Goal: Task Accomplishment & Management: Use online tool/utility

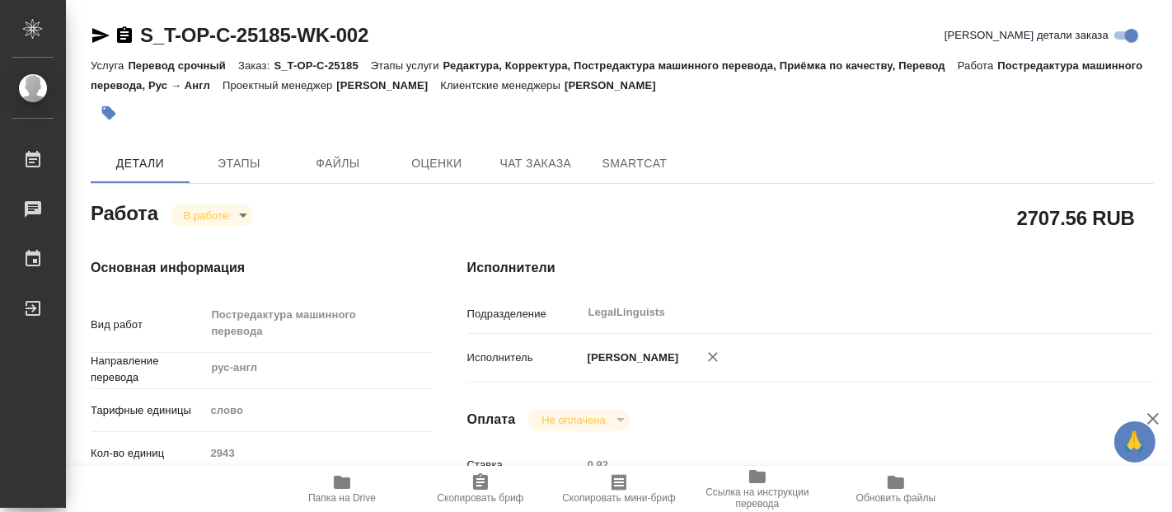
click at [224, 29] on div "S_T-OP-C-25185-WK-002 Кратко детали заказа" at bounding box center [622, 35] width 1063 height 26
type textarea "x"
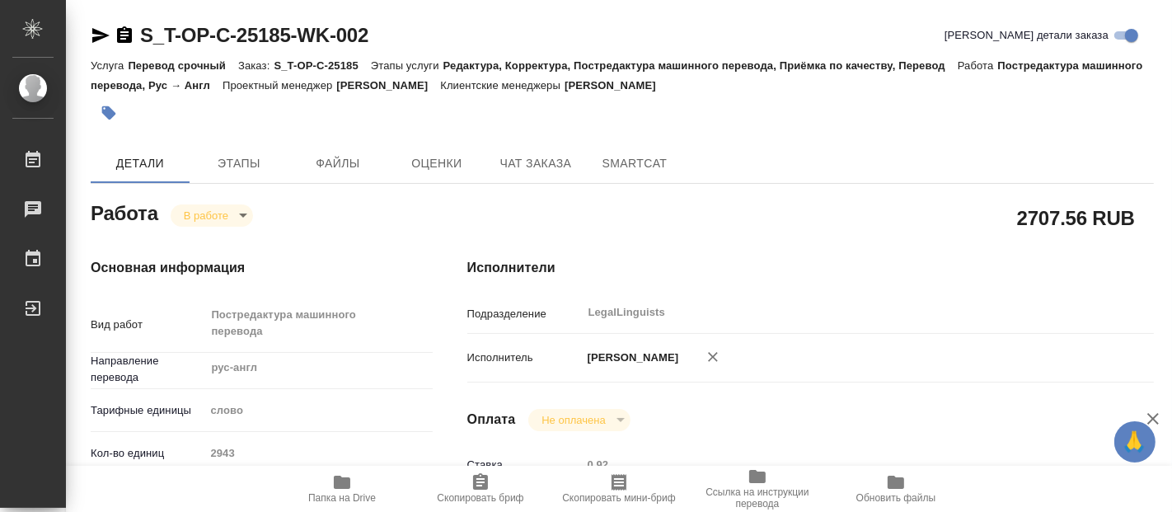
type textarea "x"
click at [430, 40] on div "S_T-OP-C-25185-WK-002 Кратко детали заказа" at bounding box center [622, 35] width 1063 height 26
type textarea "x"
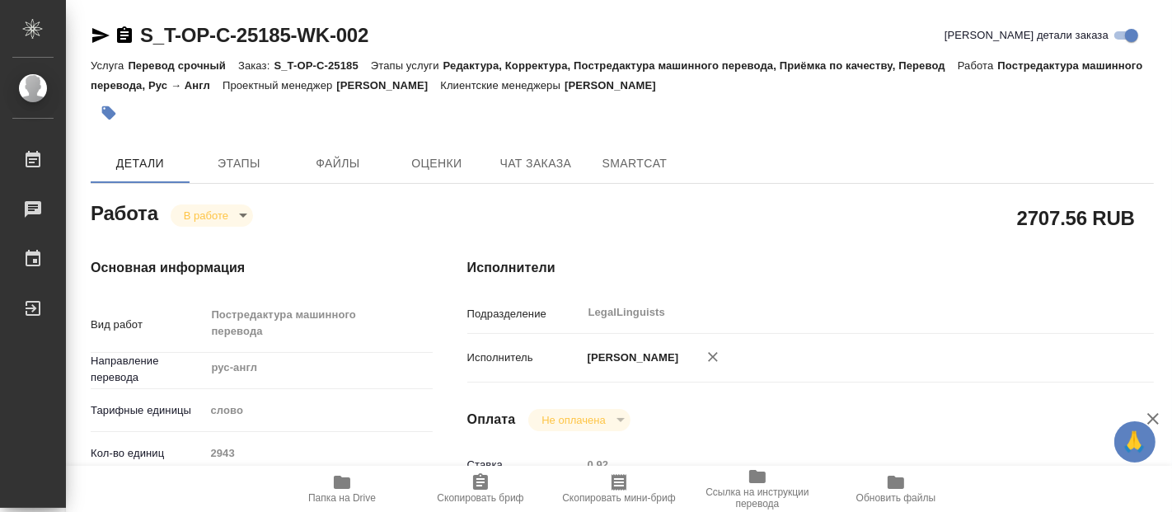
type textarea "x"
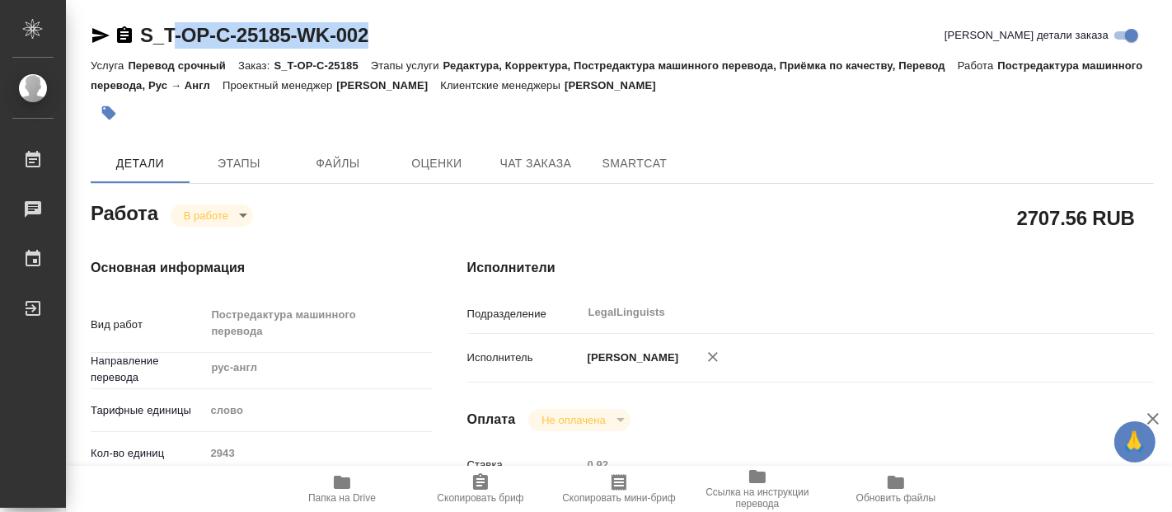
type textarea "x"
drag, startPoint x: 394, startPoint y: 33, endPoint x: 135, endPoint y: 40, distance: 258.9
click at [135, 40] on div "S_T-OP-C-25185-WK-002 Кратко детали заказа" at bounding box center [622, 35] width 1063 height 26
copy link "S_T-OP-C-25185-WK-002"
